Goal: Obtain resource: Obtain resource

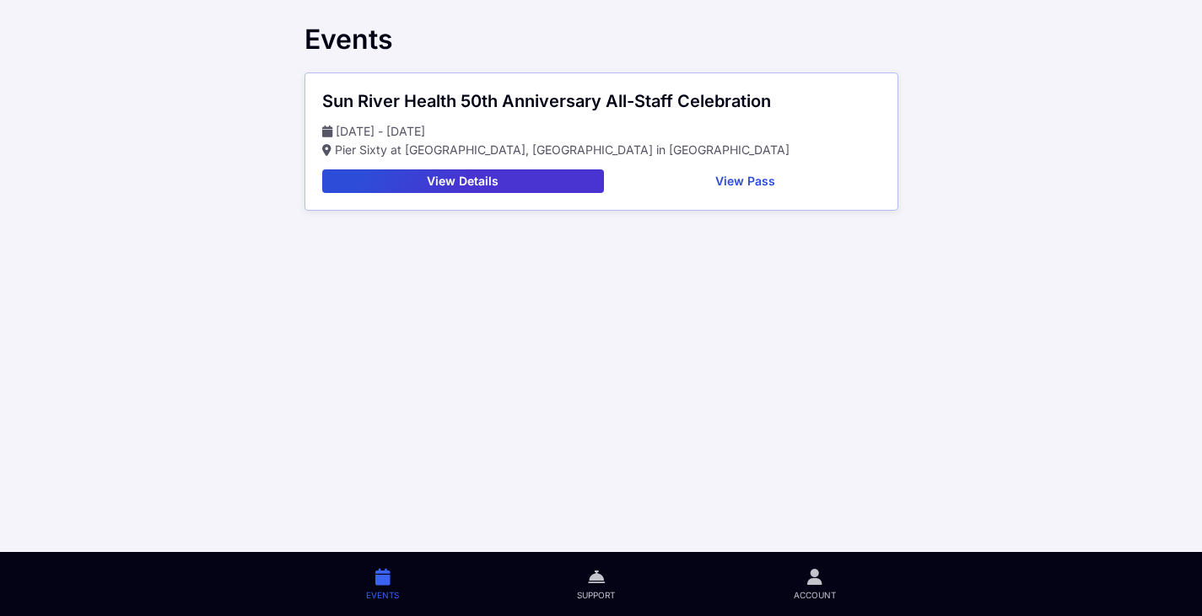
click at [385, 180] on button "View Details" at bounding box center [463, 182] width 282 height 24
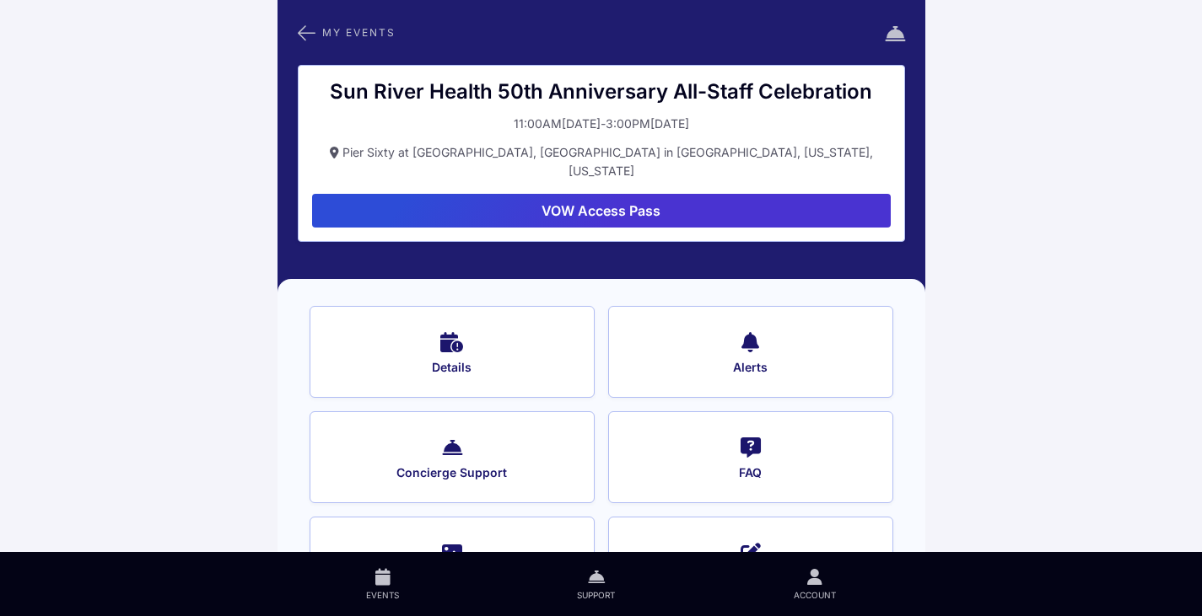
click at [310, 32] on icon at bounding box center [307, 33] width 18 height 22
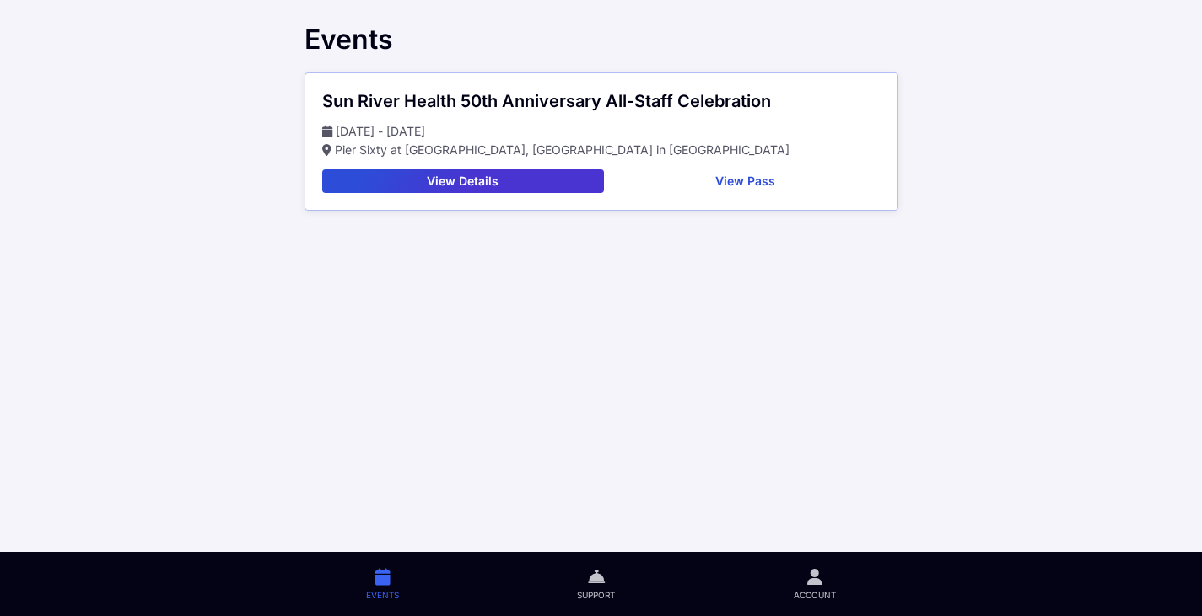
click at [748, 186] on button "View Pass" at bounding box center [746, 182] width 270 height 24
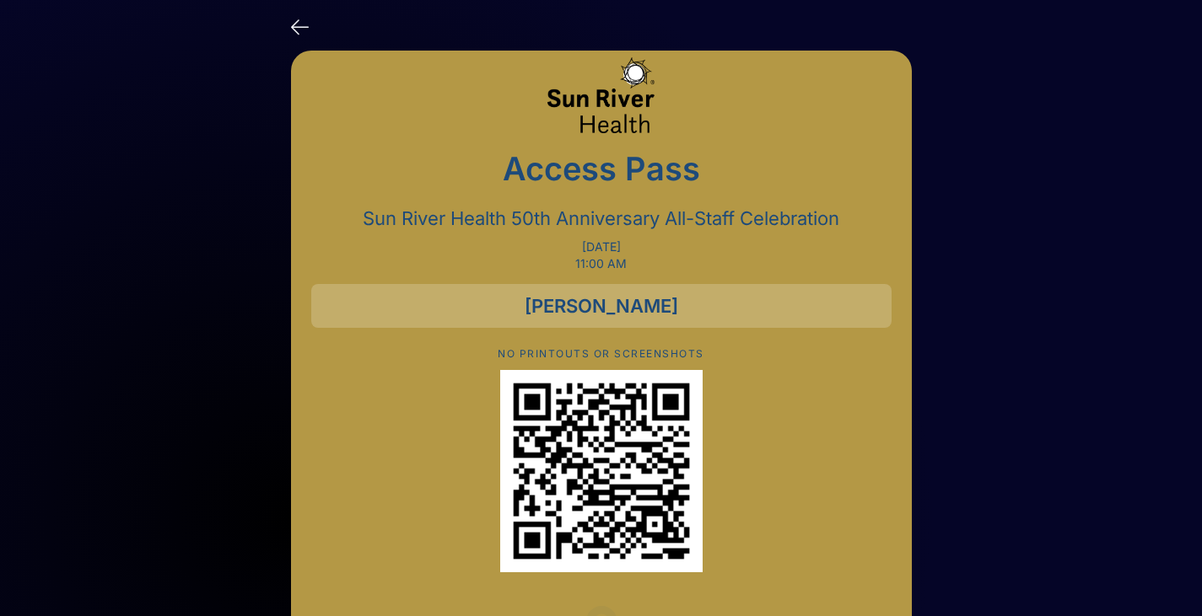
click at [310, 21] on div at bounding box center [601, 30] width 621 height 34
click at [305, 24] on icon at bounding box center [300, 25] width 18 height 24
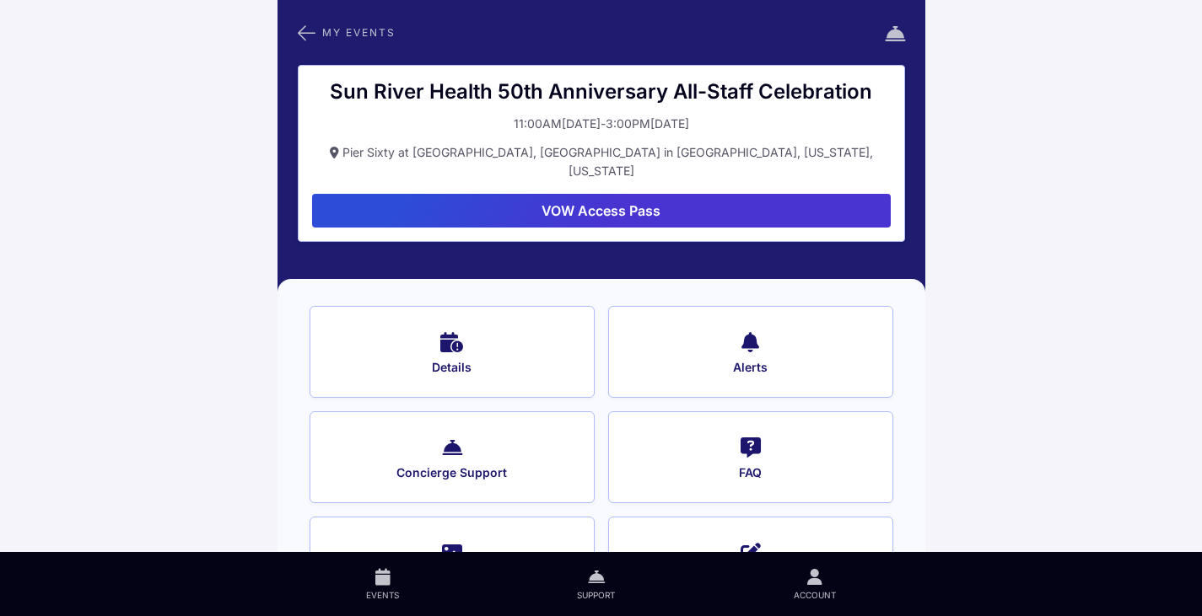
click at [515, 194] on button "VOW Access Pass" at bounding box center [601, 211] width 579 height 34
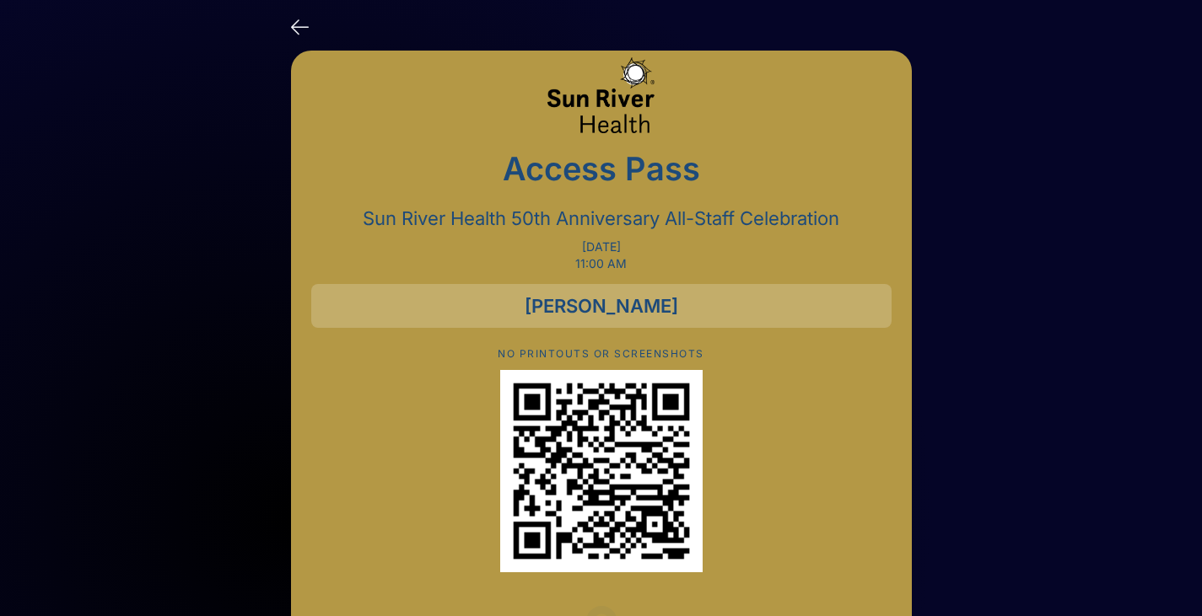
click at [293, 27] on icon at bounding box center [300, 25] width 18 height 24
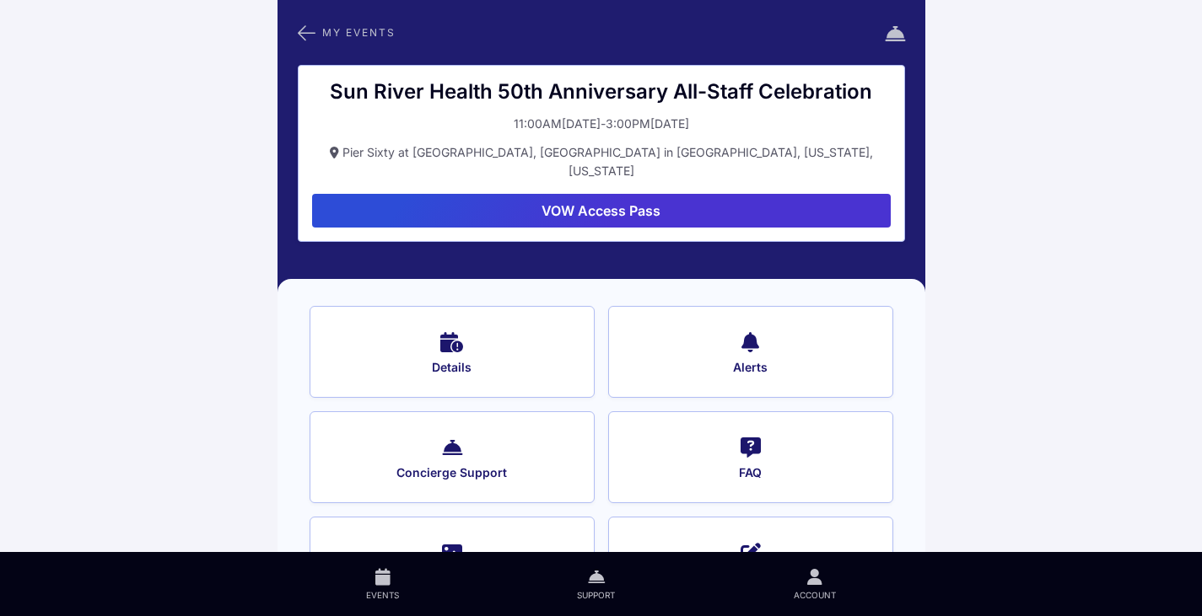
click at [314, 33] on icon at bounding box center [307, 33] width 18 height 22
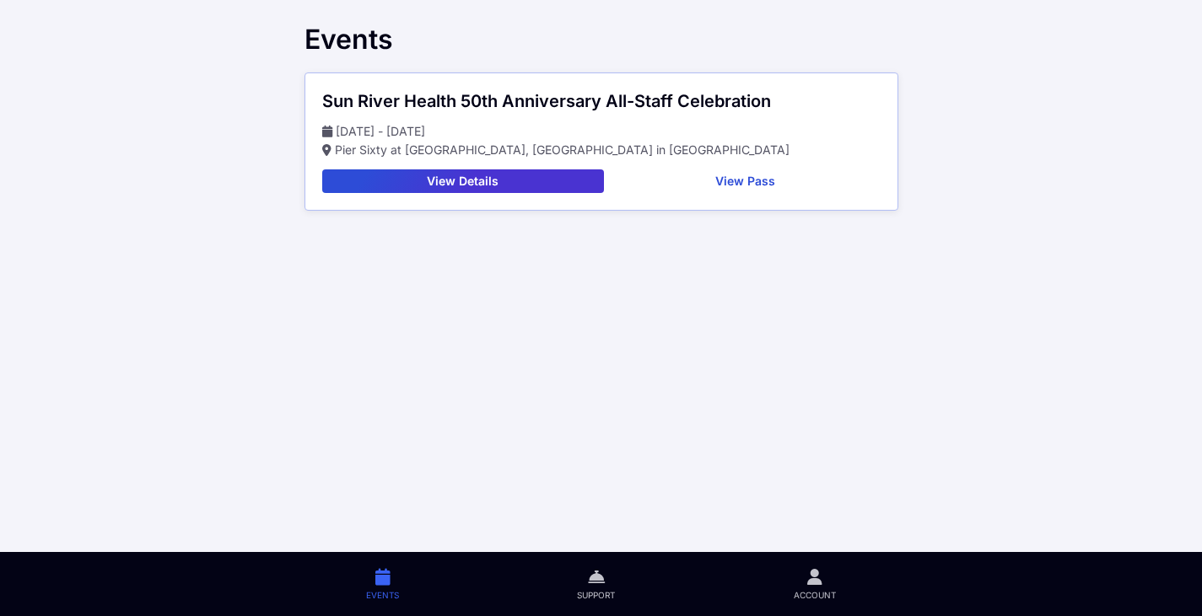
click at [430, 182] on button "View Details" at bounding box center [463, 182] width 282 height 24
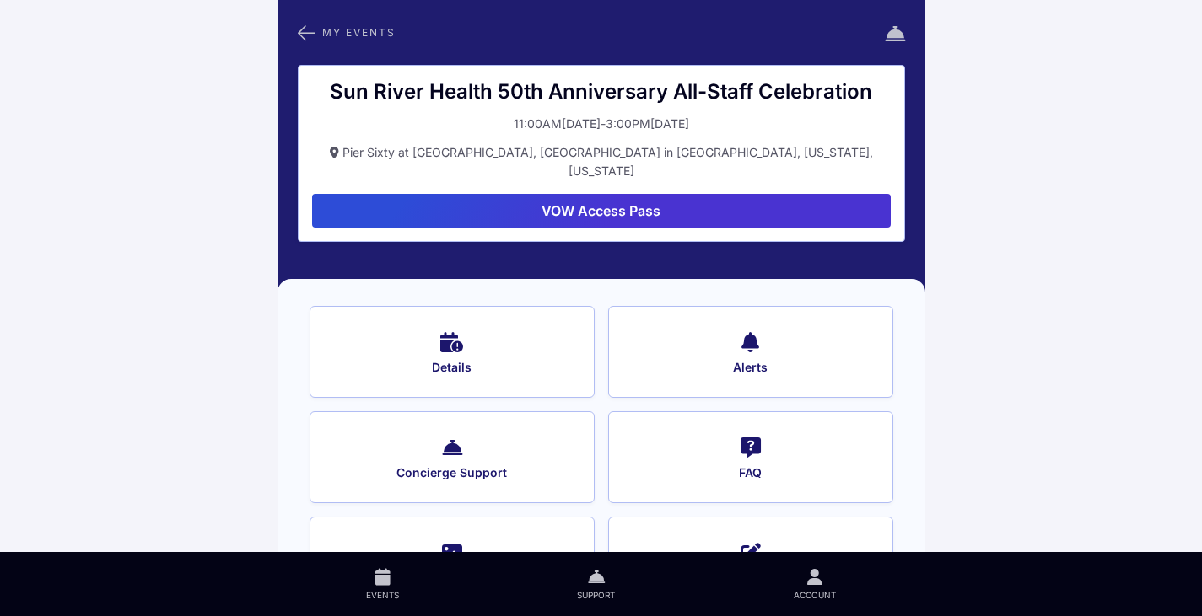
click at [483, 194] on button "VOW Access Pass" at bounding box center [601, 211] width 579 height 34
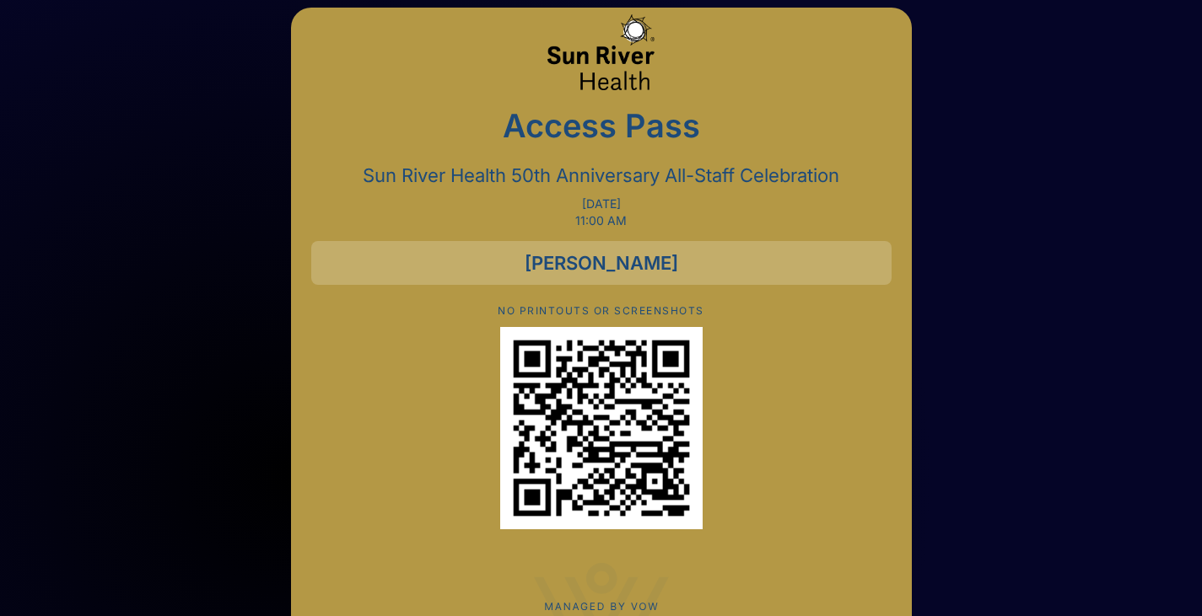
scroll to position [111, 0]
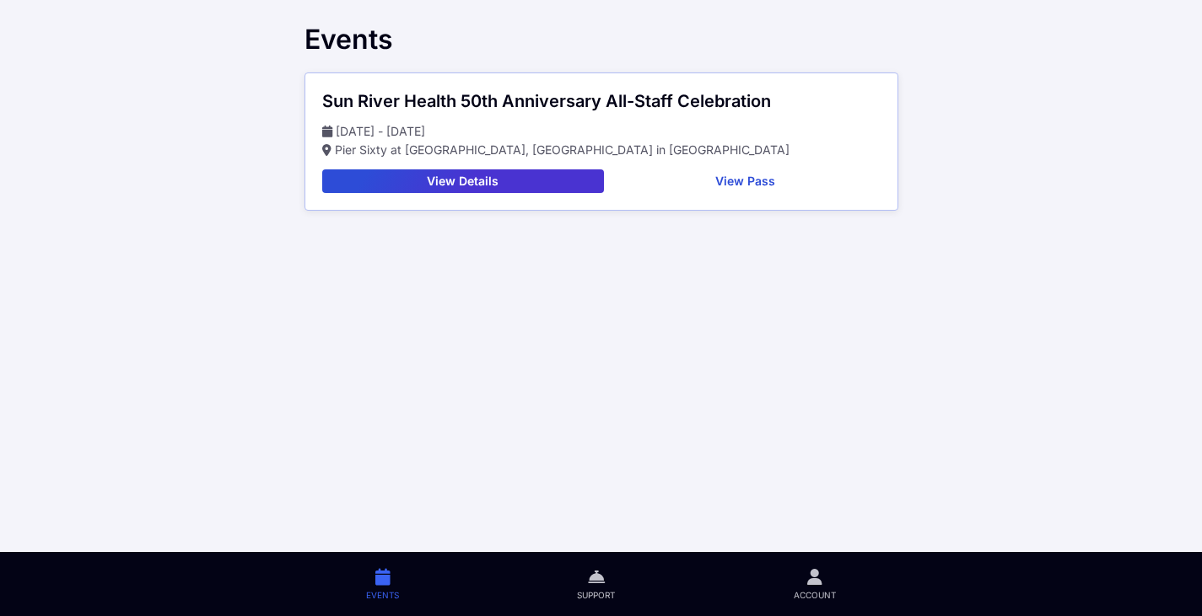
click at [808, 593] on span "Account" at bounding box center [815, 595] width 42 height 12
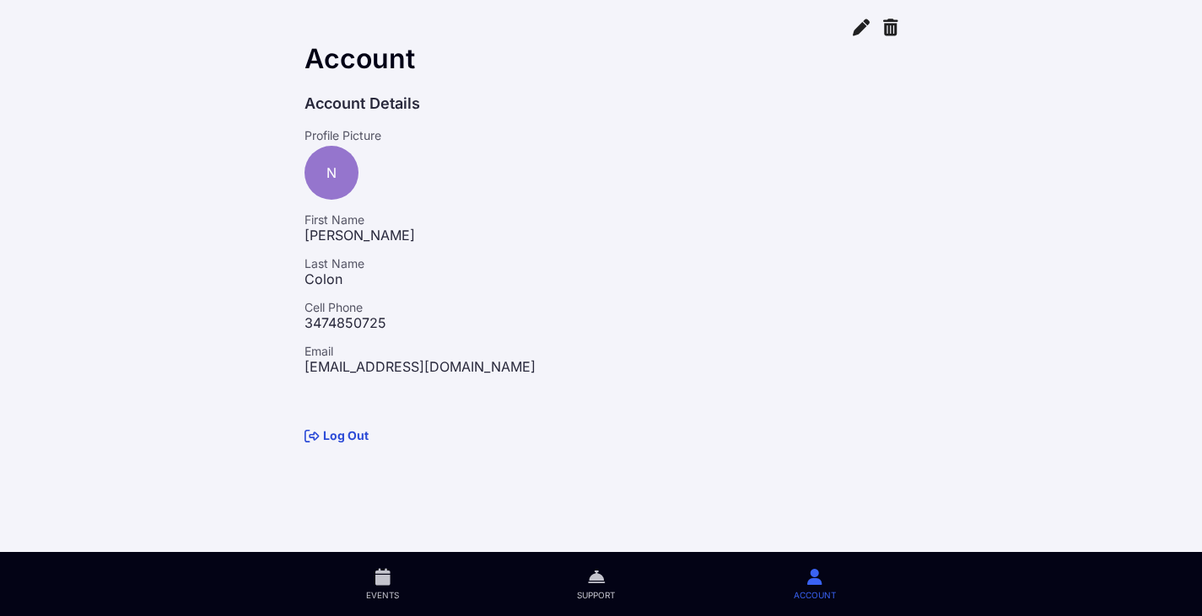
click at [380, 587] on link "Events" at bounding box center [382, 584] width 211 height 64
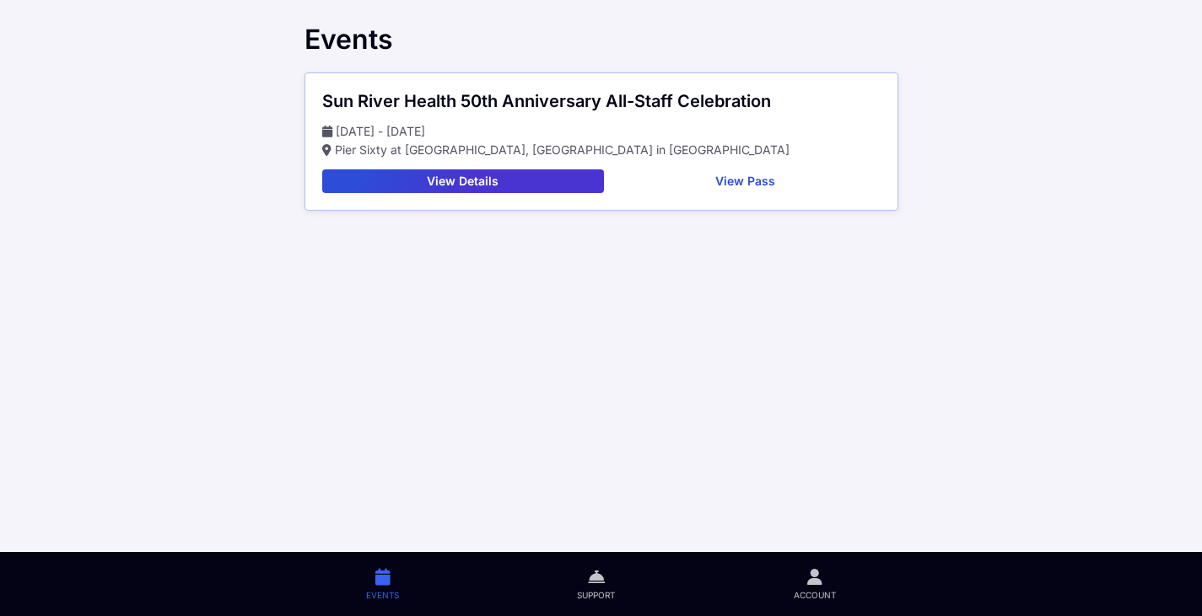
click at [487, 190] on button "View Details" at bounding box center [463, 182] width 282 height 24
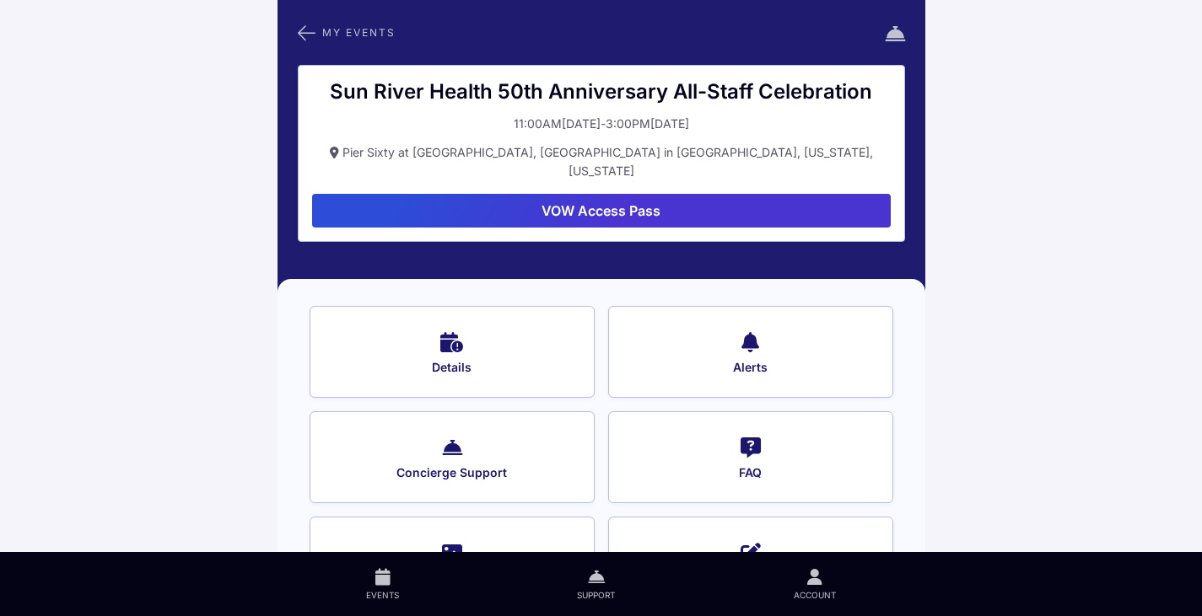
click at [509, 196] on button "VOW Access Pass" at bounding box center [601, 211] width 579 height 34
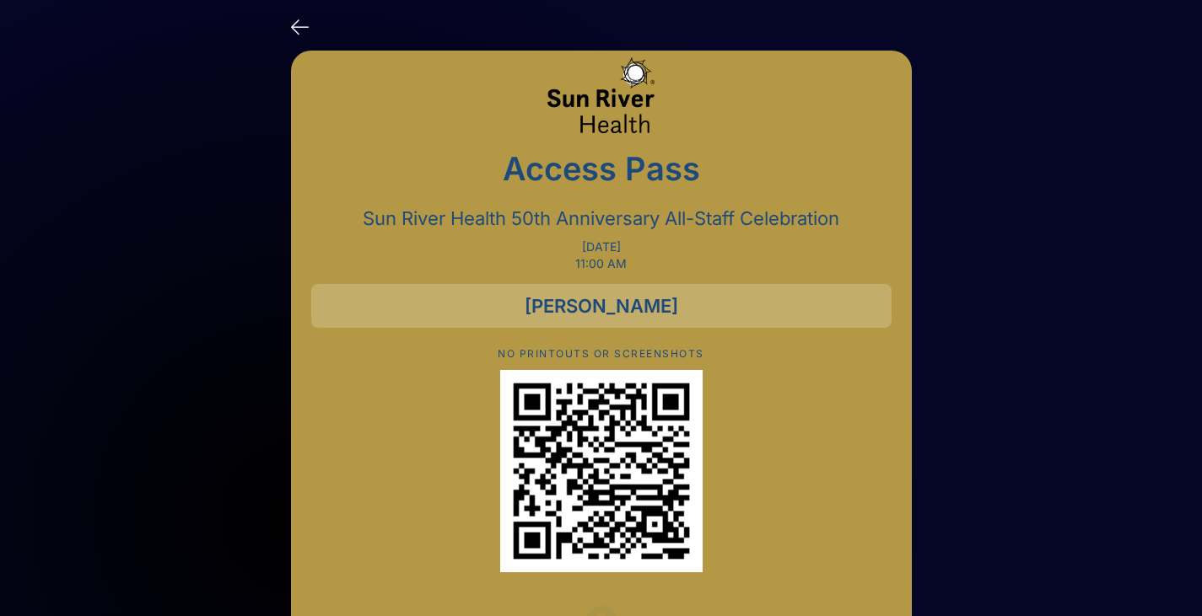
click at [304, 33] on icon at bounding box center [300, 25] width 18 height 24
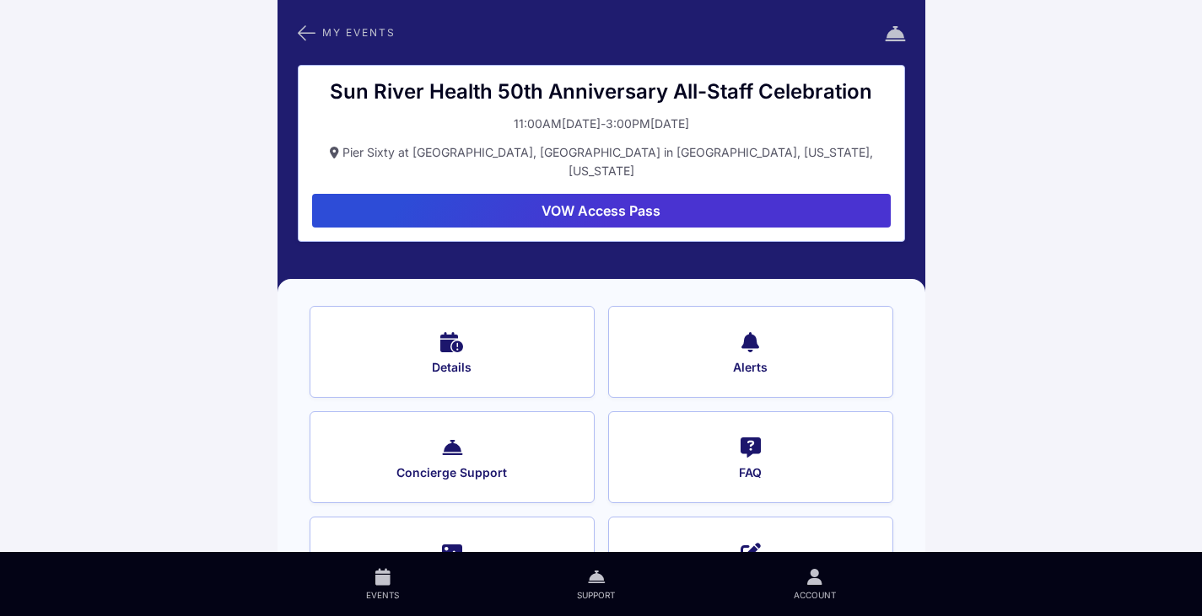
click at [887, 30] on icon at bounding box center [895, 32] width 20 height 24
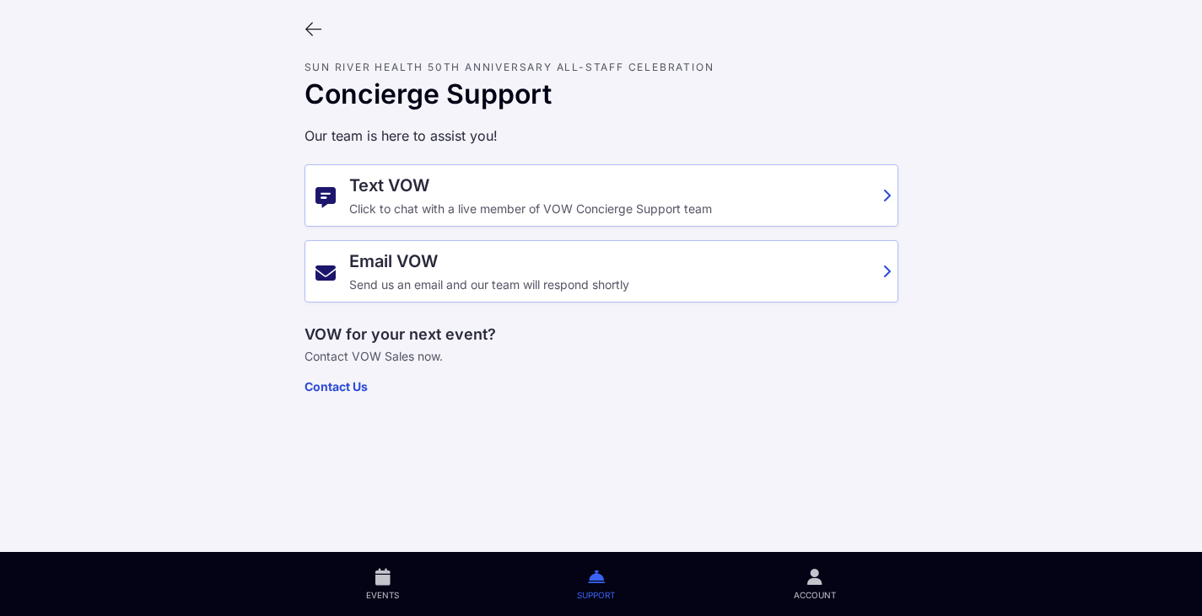
click at [318, 27] on icon at bounding box center [313, 29] width 19 height 19
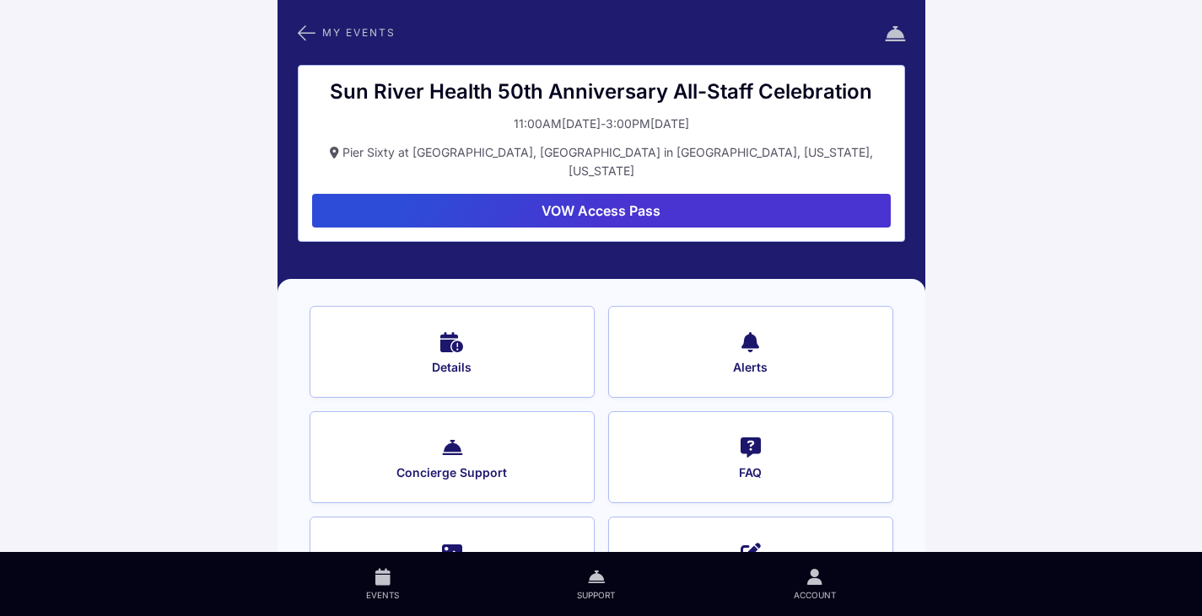
scroll to position [65, 0]
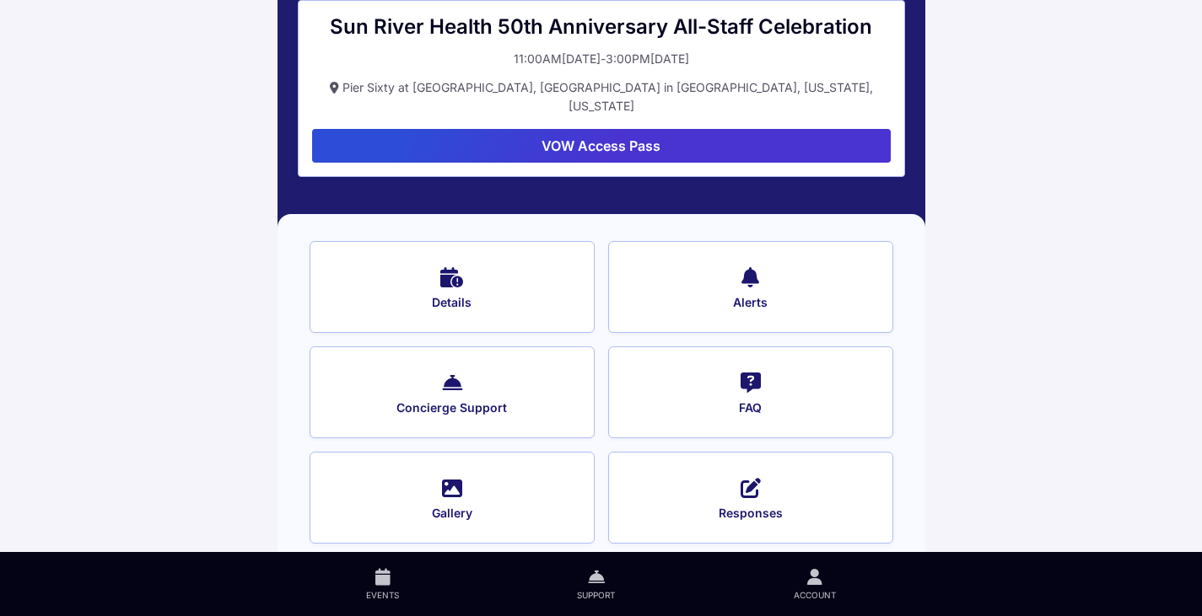
click at [451, 506] on span "Gallery" at bounding box center [452, 513] width 240 height 15
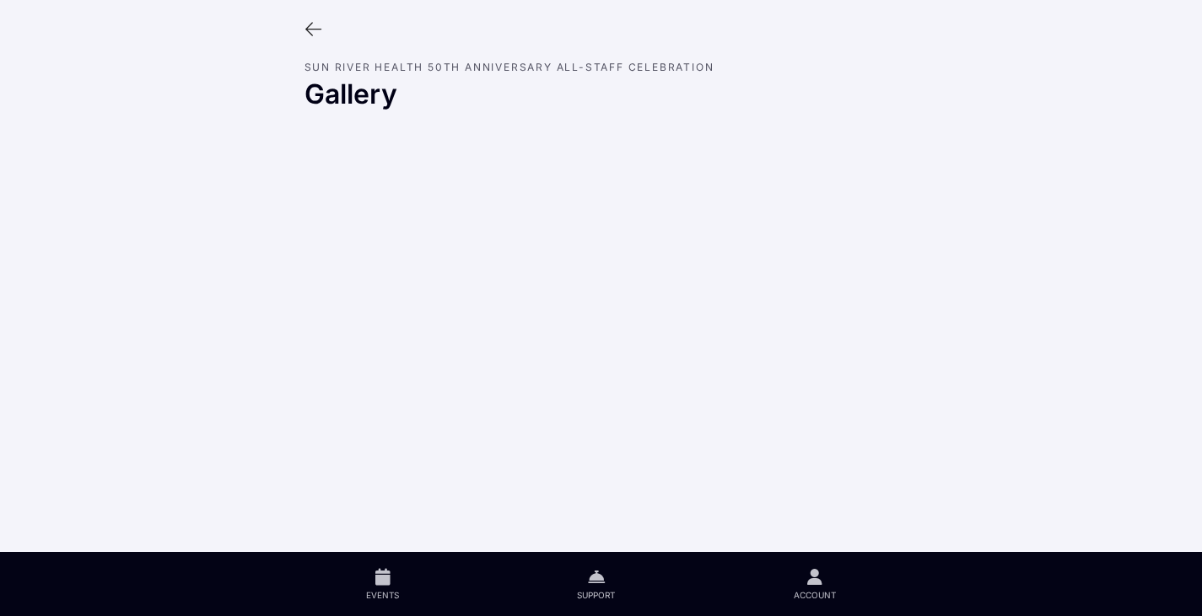
click at [305, 30] on icon at bounding box center [313, 29] width 19 height 19
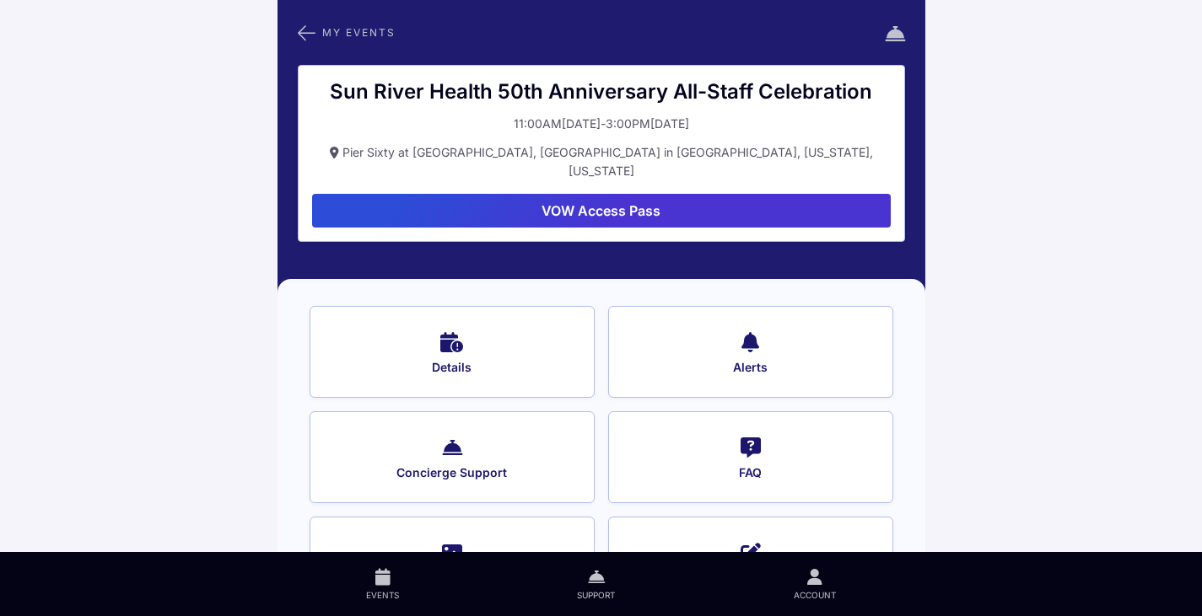
click at [599, 194] on button "VOW Access Pass" at bounding box center [601, 211] width 579 height 34
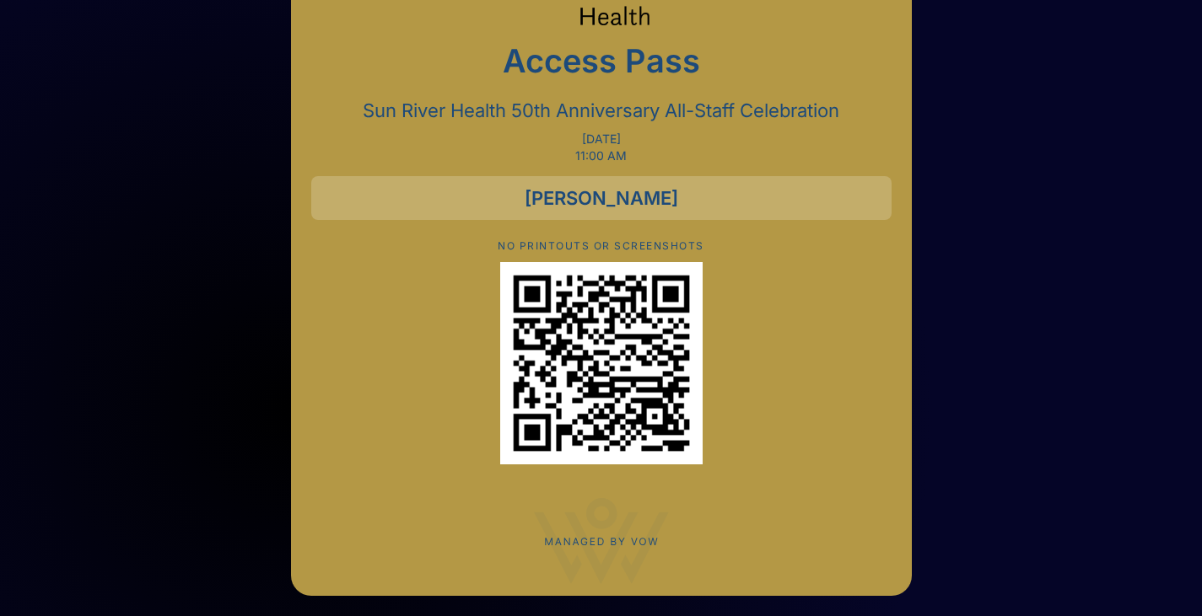
scroll to position [111, 0]
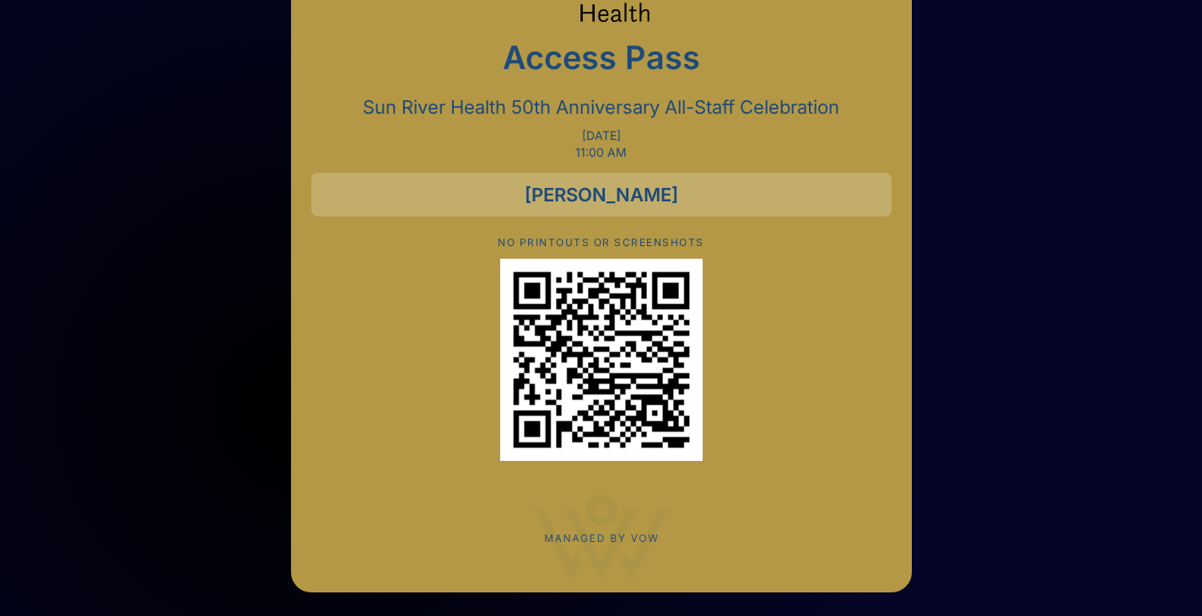
click at [606, 543] on icon at bounding box center [601, 538] width 135 height 87
click at [606, 538] on icon at bounding box center [601, 538] width 135 height 87
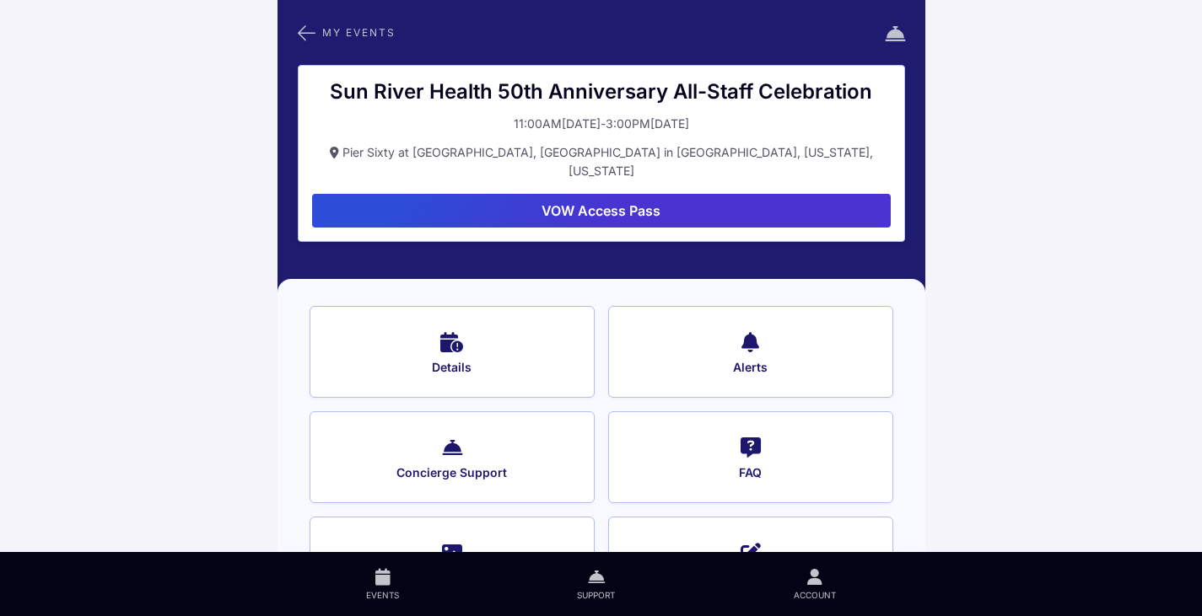
click at [348, 35] on span "My Events" at bounding box center [358, 32] width 73 height 9
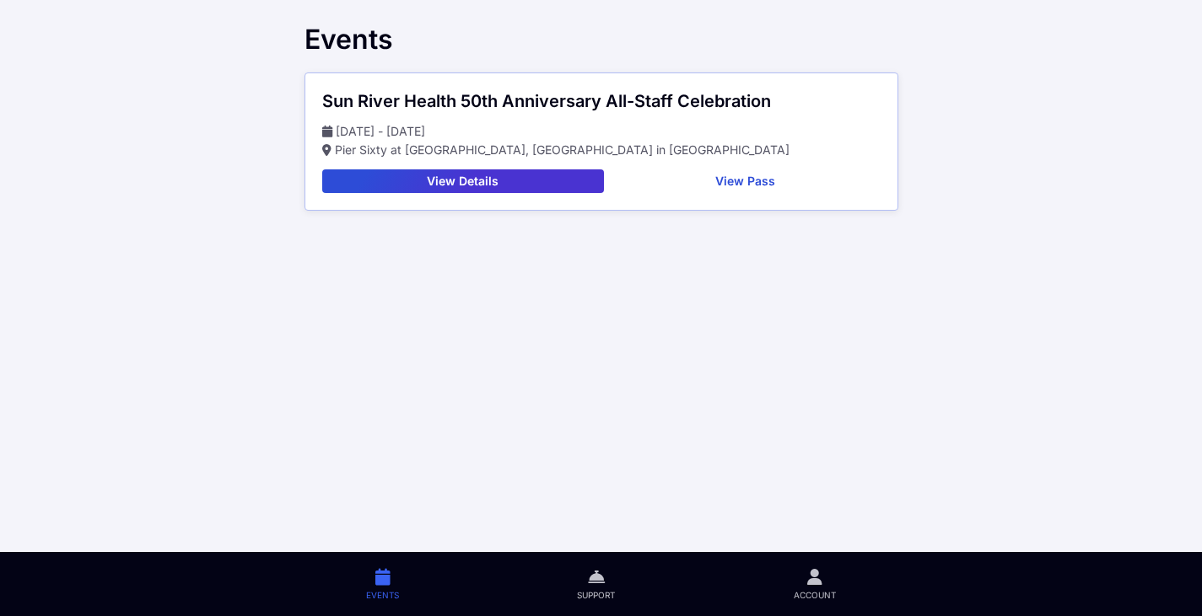
click at [739, 175] on button "View Pass" at bounding box center [746, 182] width 270 height 24
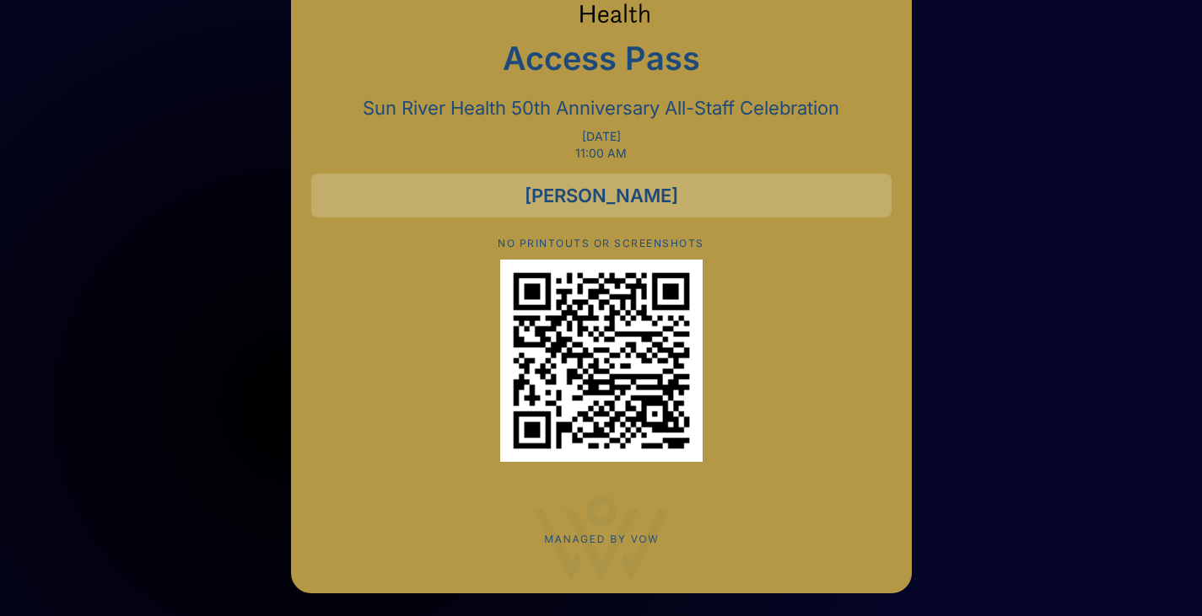
scroll to position [111, 0]
